Goal: Task Accomplishment & Management: Complete application form

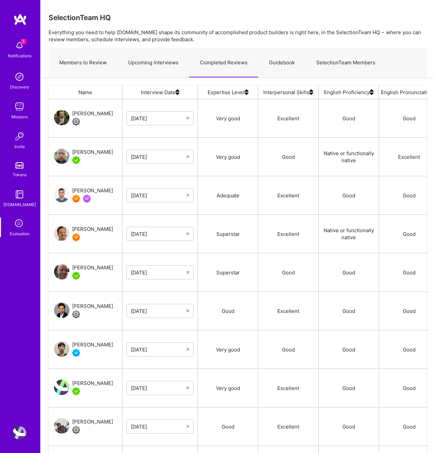
scroll to position [383, 378]
click at [173, 17] on div "SelectionTeam HQ" at bounding box center [238, 17] width 378 height 8
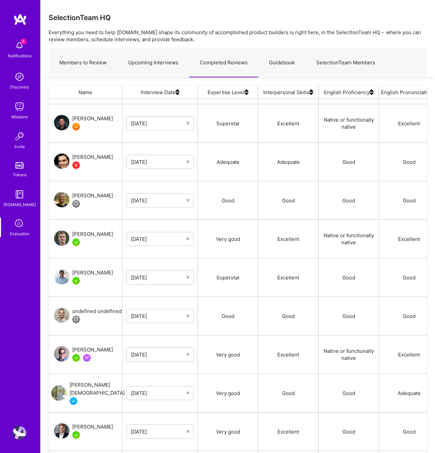
scroll to position [1545, 0]
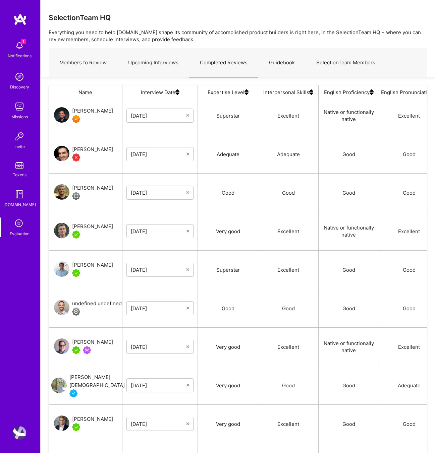
click at [147, 64] on link "Upcoming Interviews" at bounding box center [153, 62] width 72 height 29
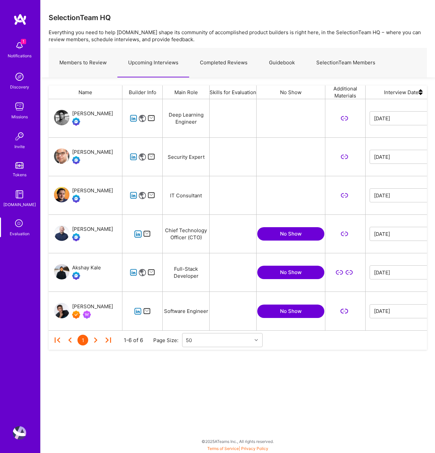
scroll to position [231, 378]
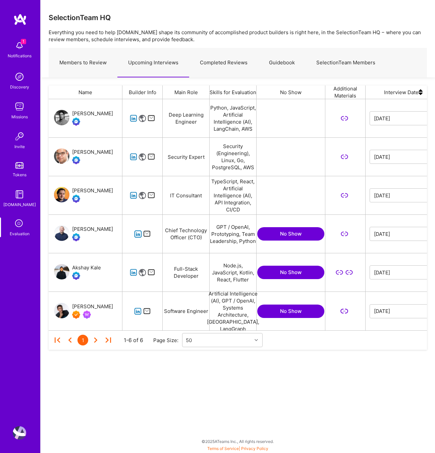
click at [134, 272] on icon "grid" at bounding box center [134, 273] width 8 height 8
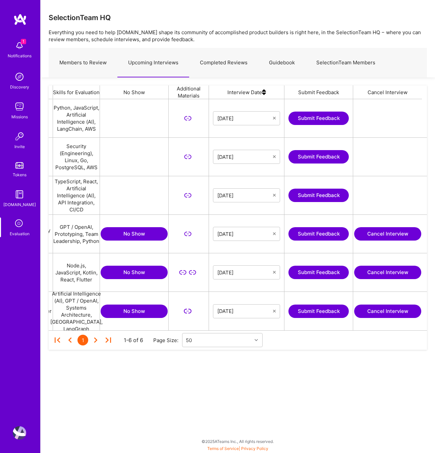
click at [323, 272] on button "Submit Feedback" at bounding box center [318, 272] width 60 height 13
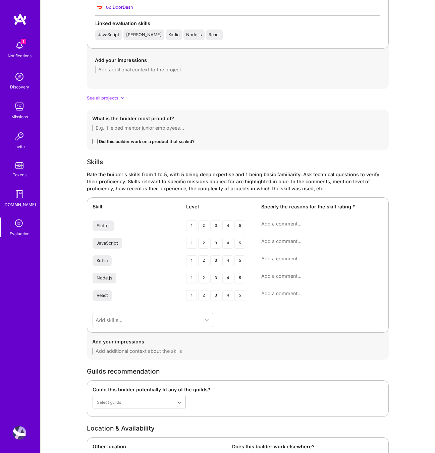
scroll to position [740, 0]
